Goal: Transaction & Acquisition: Purchase product/service

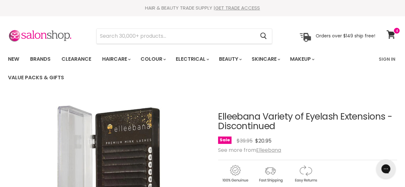
click at [358, 178] on div "Main content" at bounding box center [307, 172] width 179 height 25
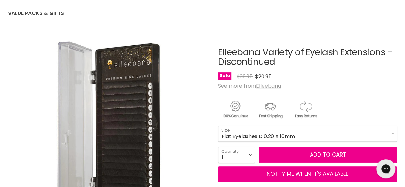
scroll to position [65, 0]
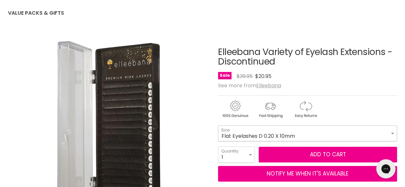
click at [332, 134] on select "Flat Eyelashes D 0.20 X 10mm Flat Eyelashes J 0.15 Mix Tray (2 of each 9-14mm) …" at bounding box center [307, 134] width 179 height 16
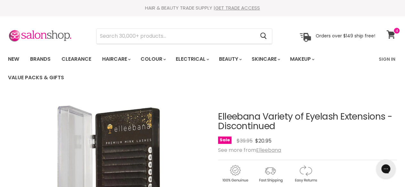
click at [390, 39] on link "View cart" at bounding box center [392, 34] width 17 height 15
